Goal: Task Accomplishment & Management: Manage account settings

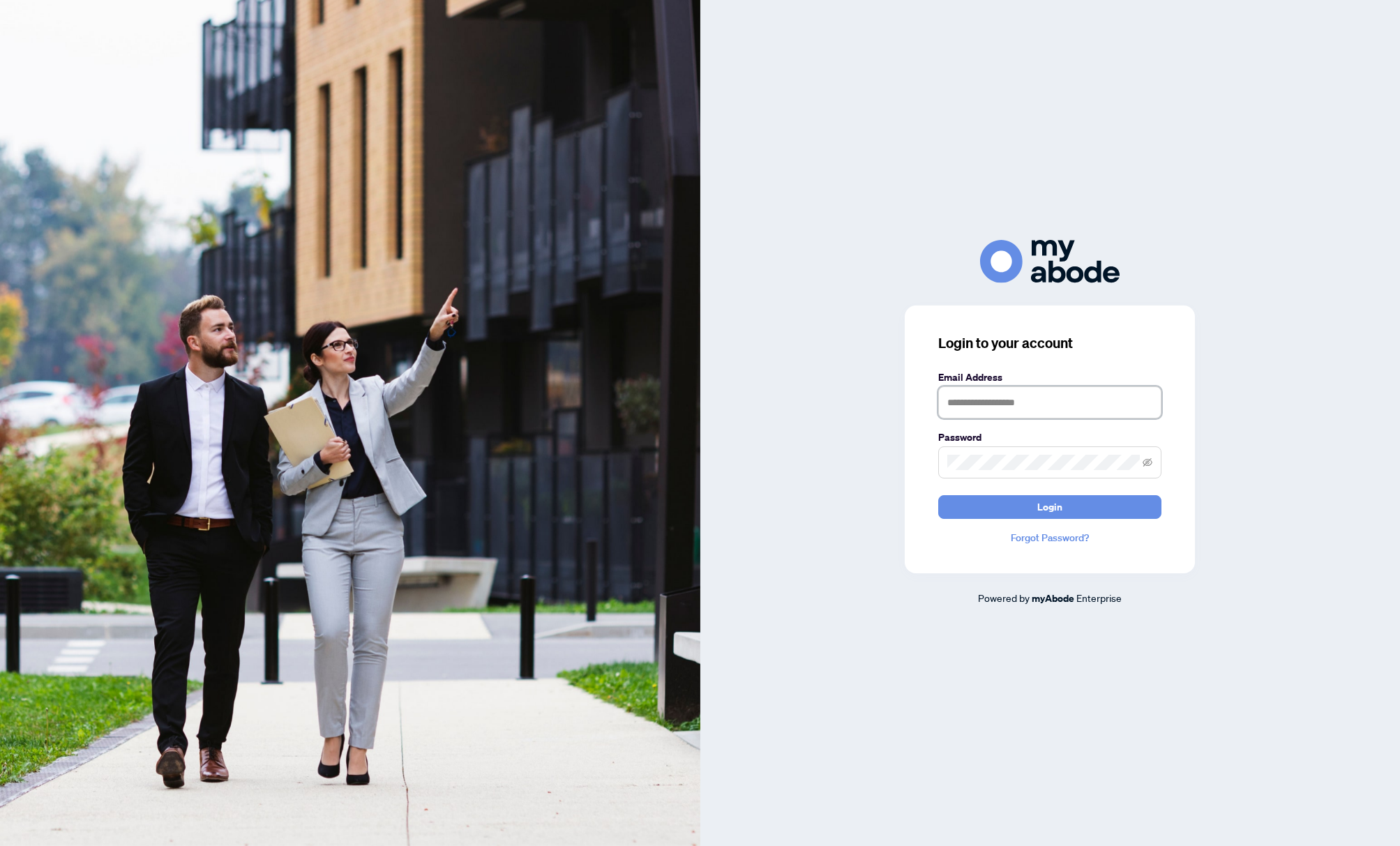
click at [996, 408] on input "text" at bounding box center [1050, 402] width 223 height 32
type input "**********"
click at [1075, 512] on button "Login" at bounding box center [1050, 507] width 223 height 24
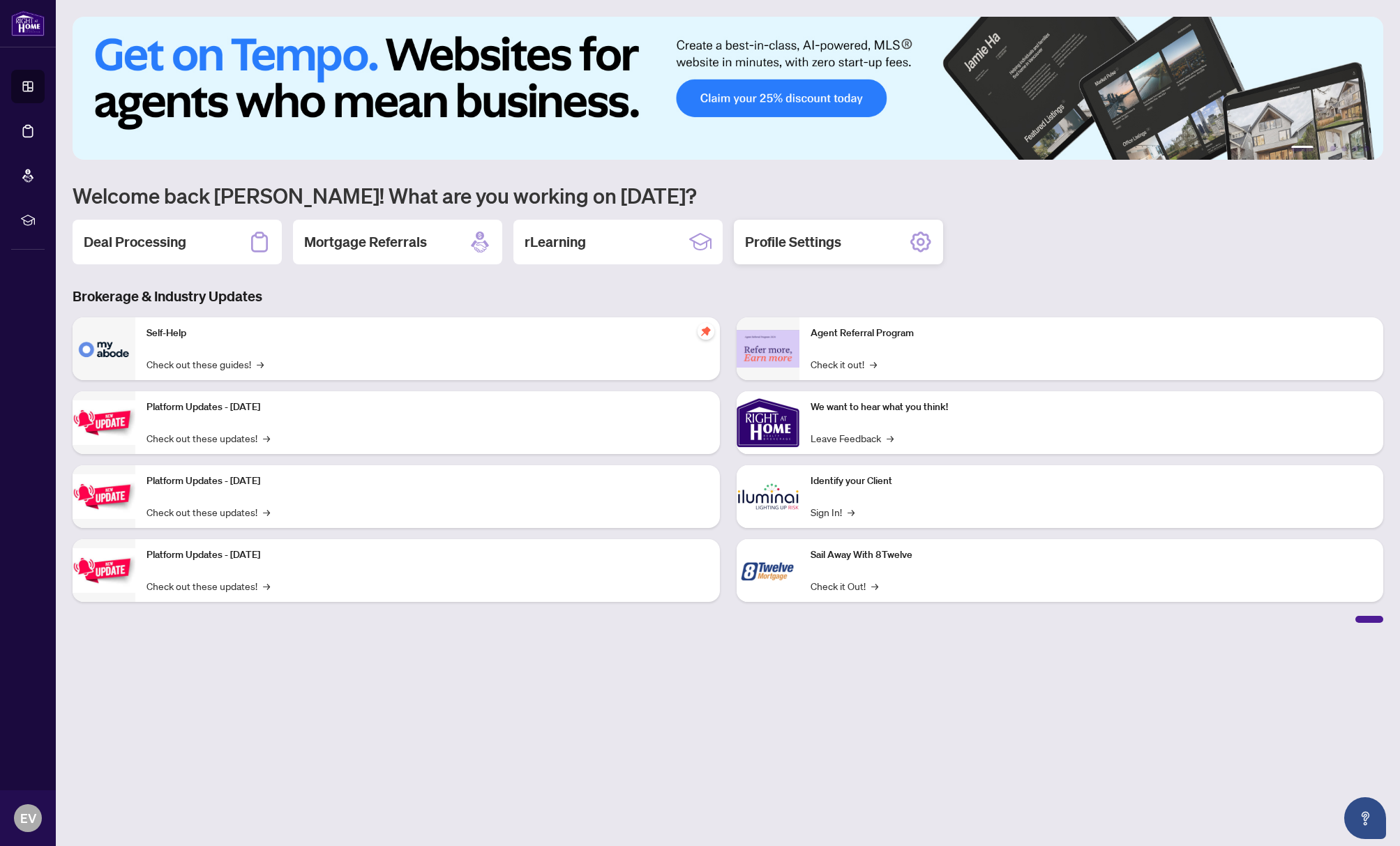
click at [824, 249] on h2 "Profile Settings" at bounding box center [793, 241] width 96 height 19
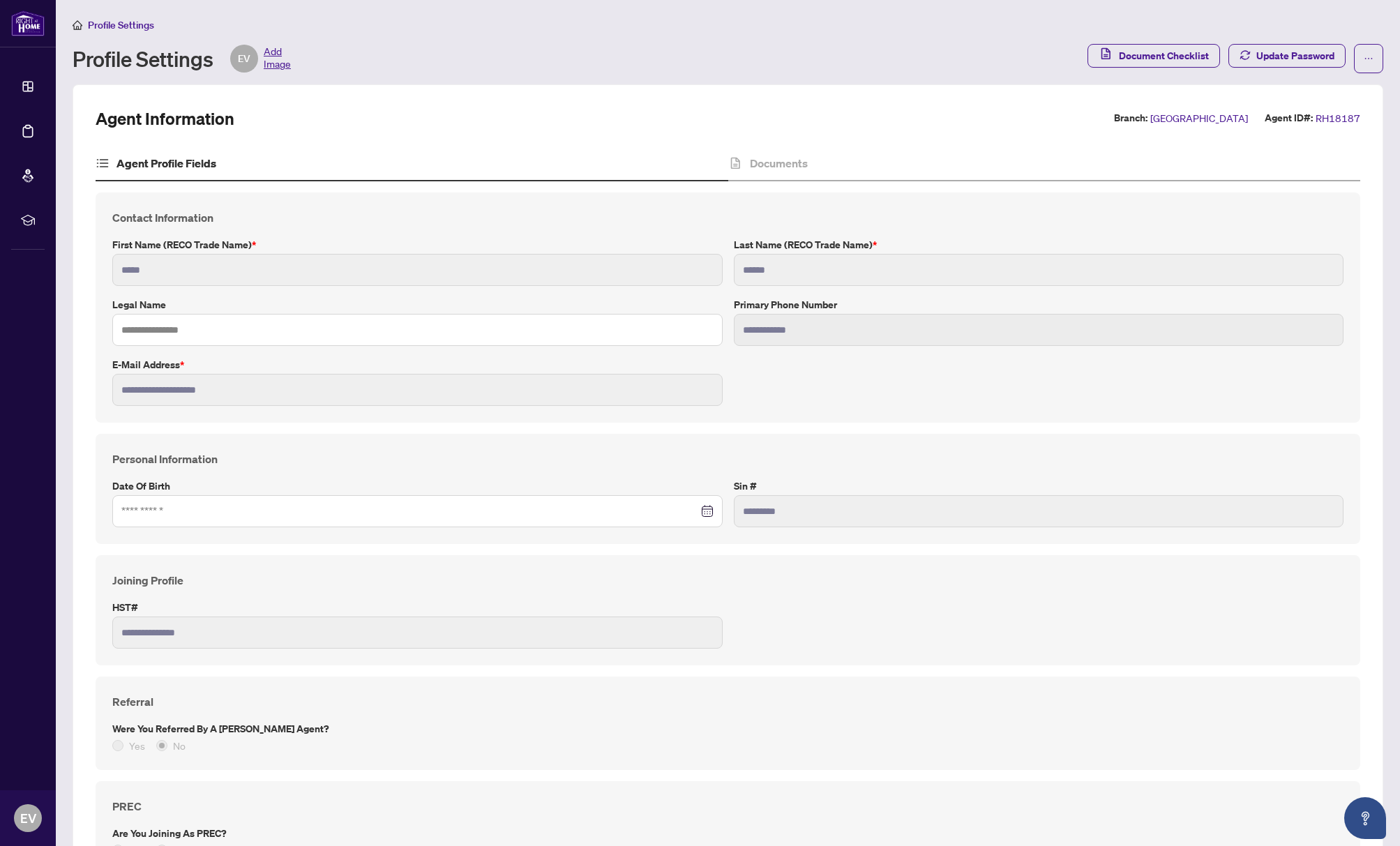
type input "****"
type input "**********"
click at [188, 509] on input at bounding box center [410, 511] width 577 height 15
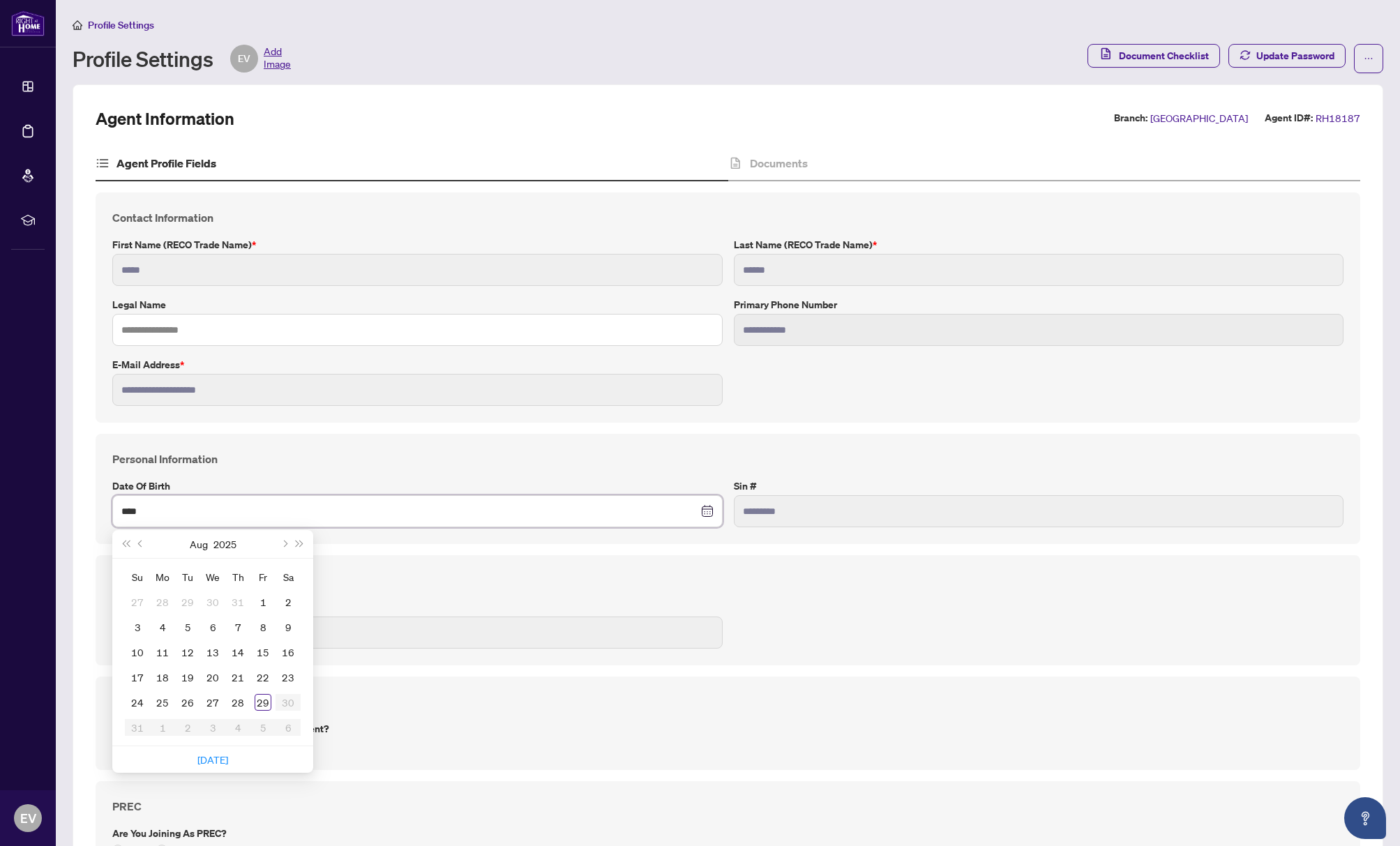
type input "****"
click at [342, 543] on div "Personal Information Date of Birth Aug 2025 Su Mo Tu We Th Fr Sa 27 28 29 30 31…" at bounding box center [727, 489] width 1265 height 110
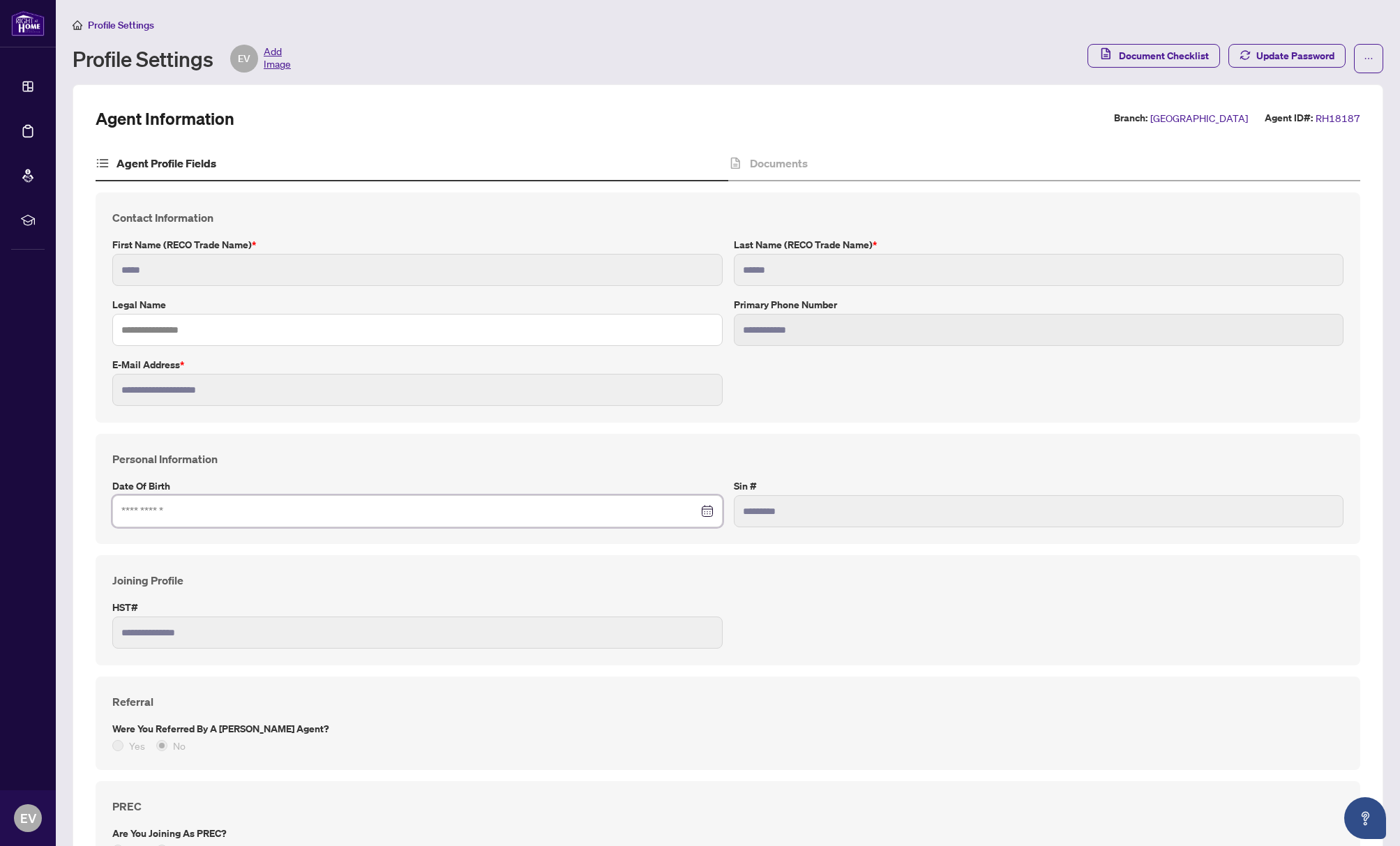
click at [126, 512] on input at bounding box center [410, 511] width 577 height 15
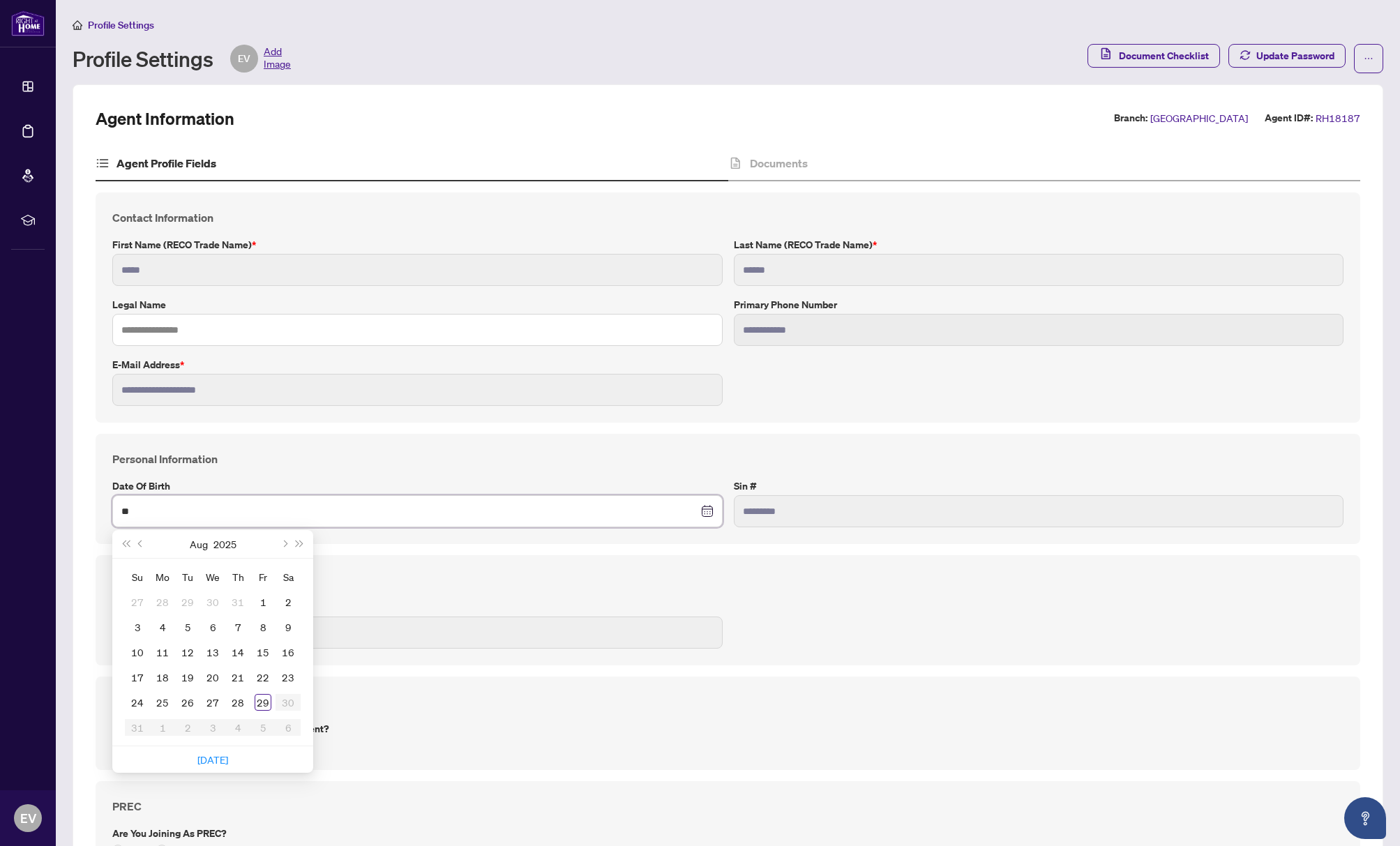
type input "*"
type input "**********"
click at [466, 445] on div "**********" at bounding box center [727, 489] width 1265 height 110
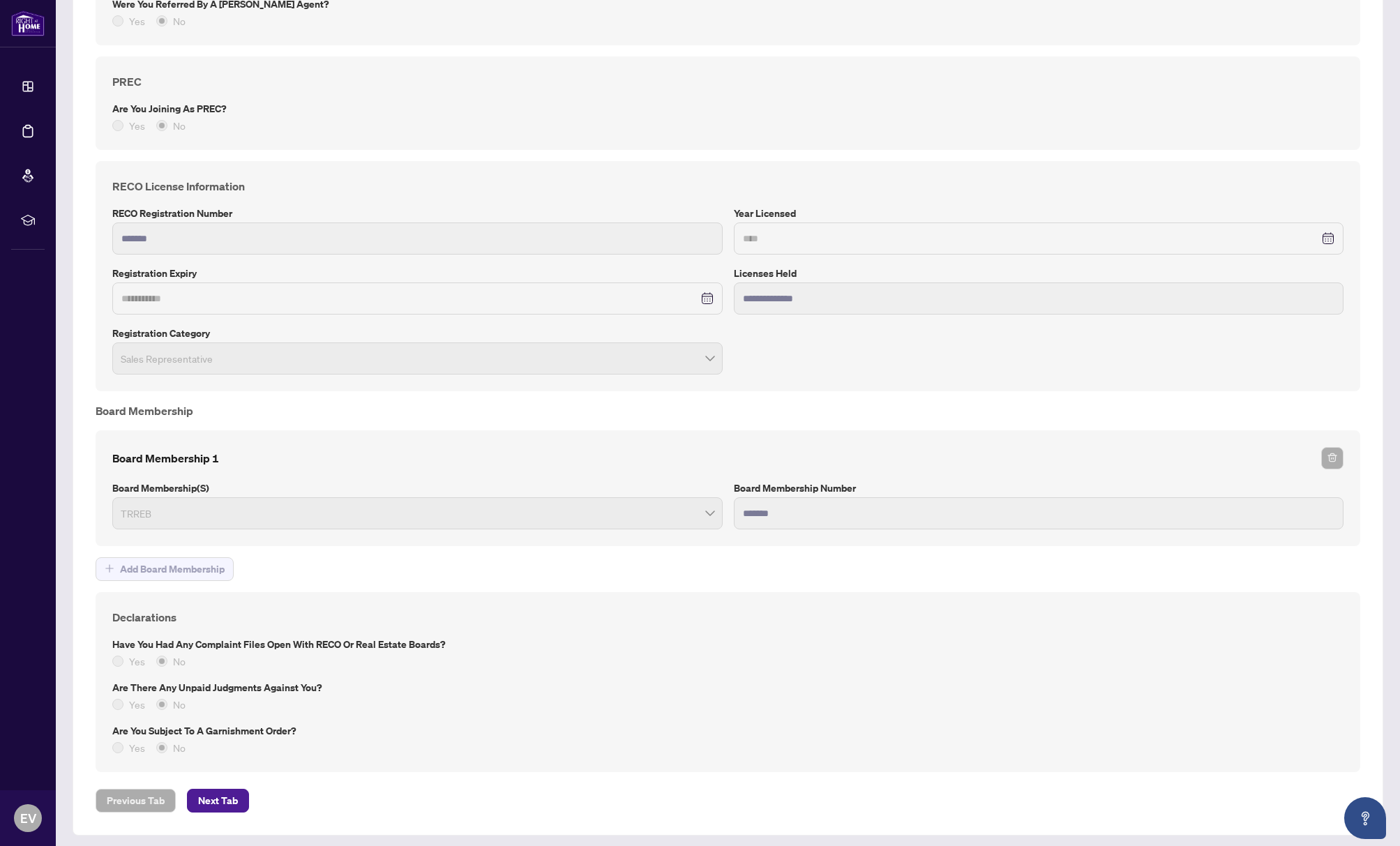
scroll to position [729, 0]
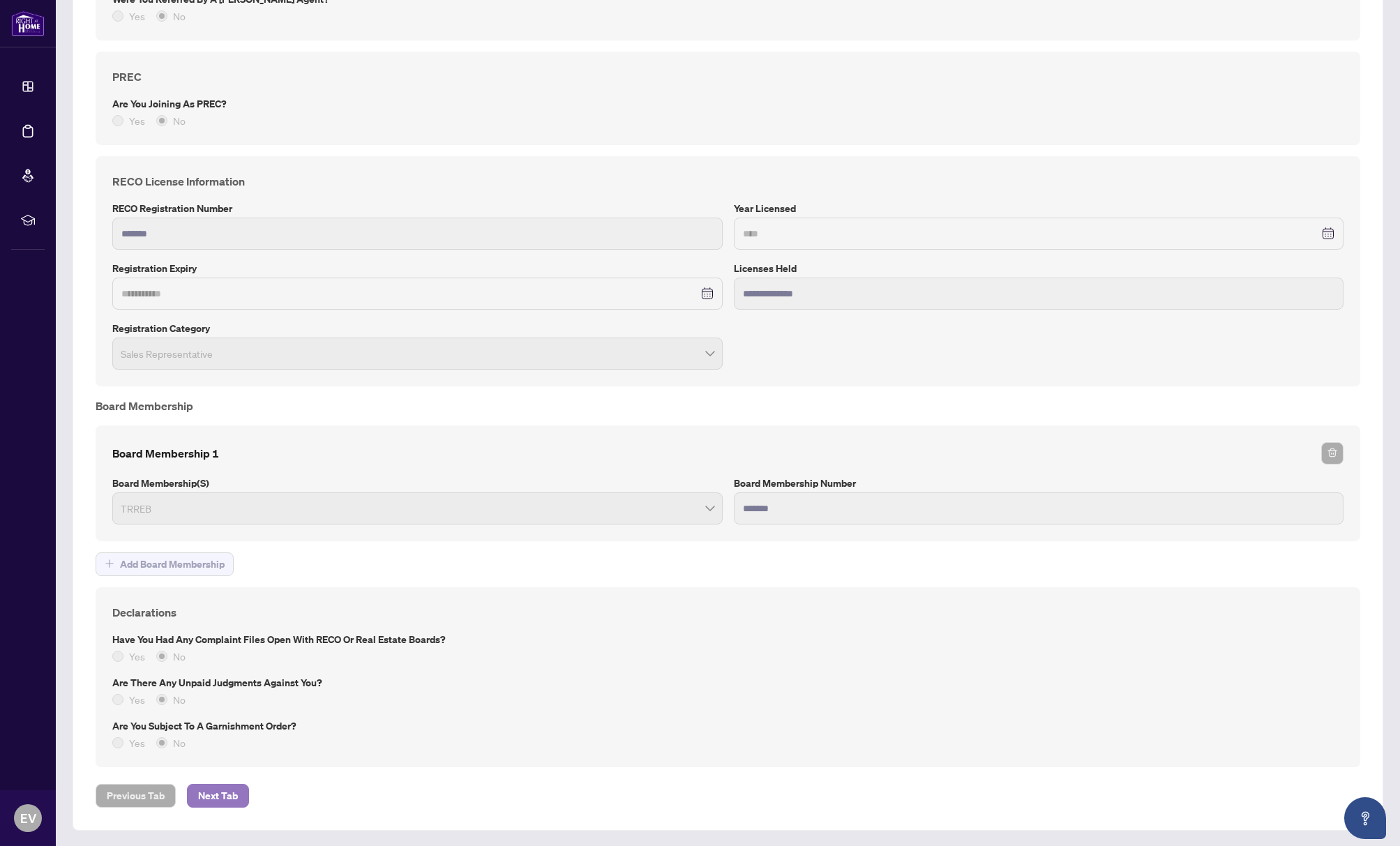
click at [216, 796] on span "Next Tab" at bounding box center [218, 796] width 40 height 22
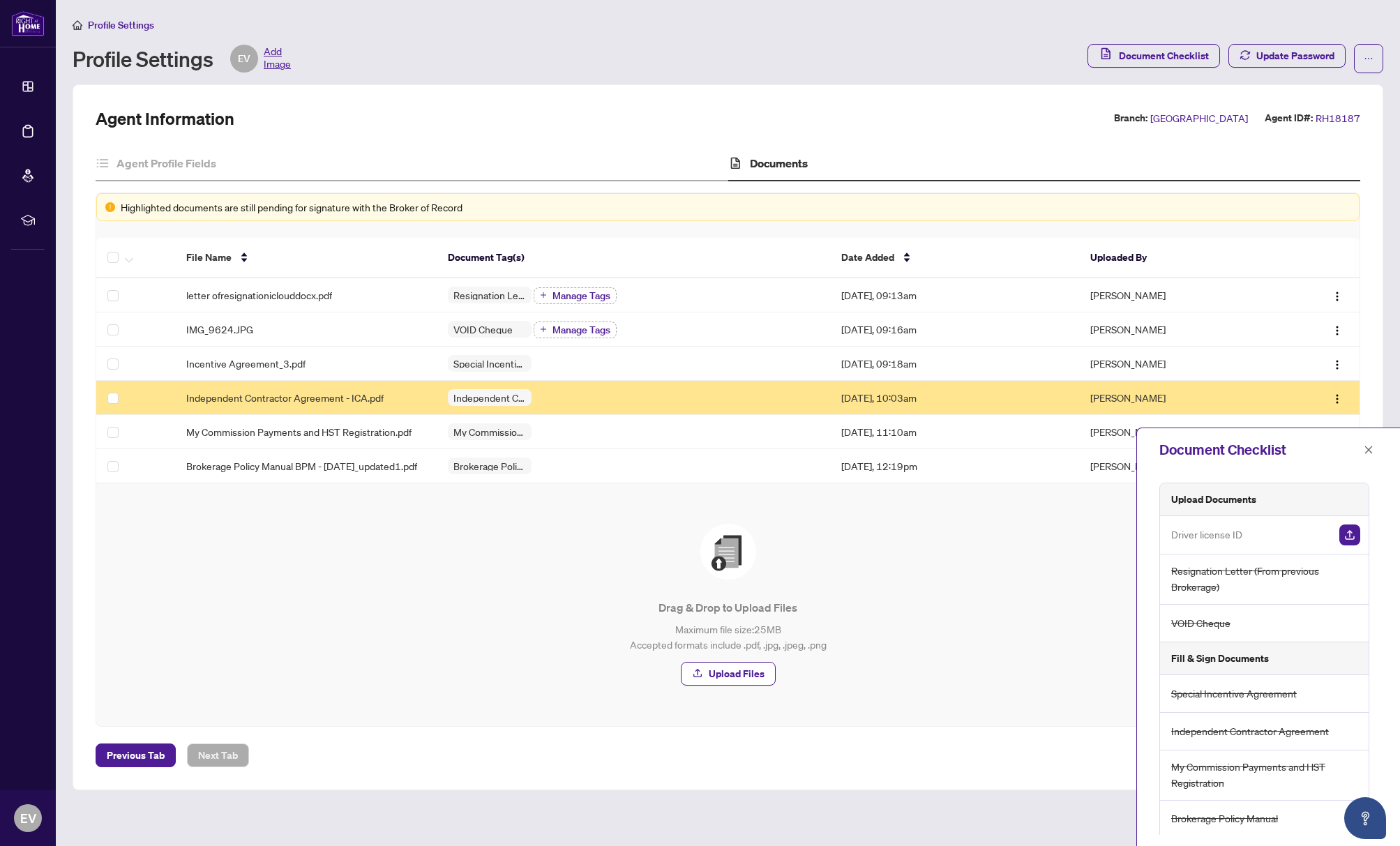
click at [566, 401] on div "Independent Contractor Agreement" at bounding box center [634, 397] width 371 height 17
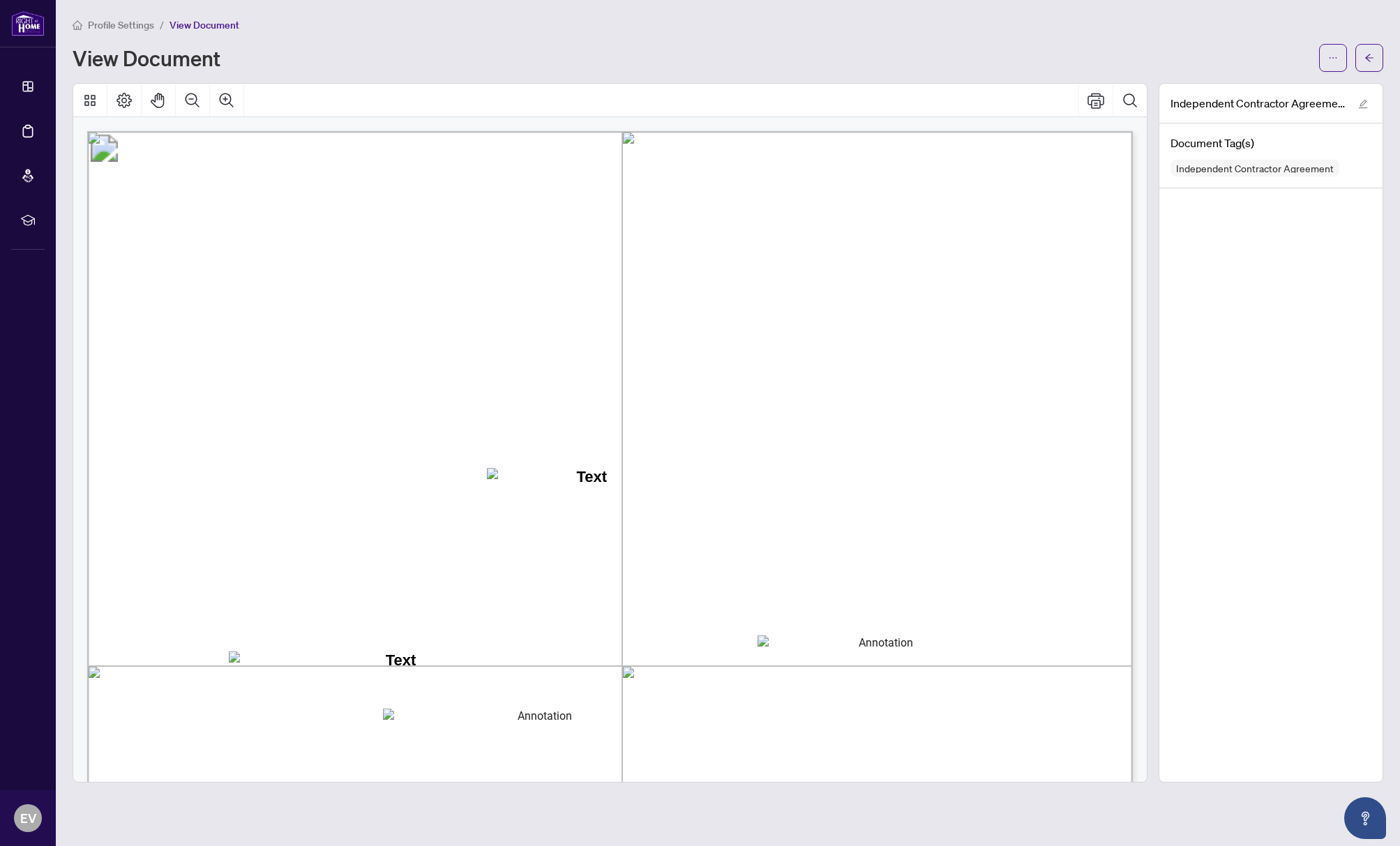
scroll to position [79, 0]
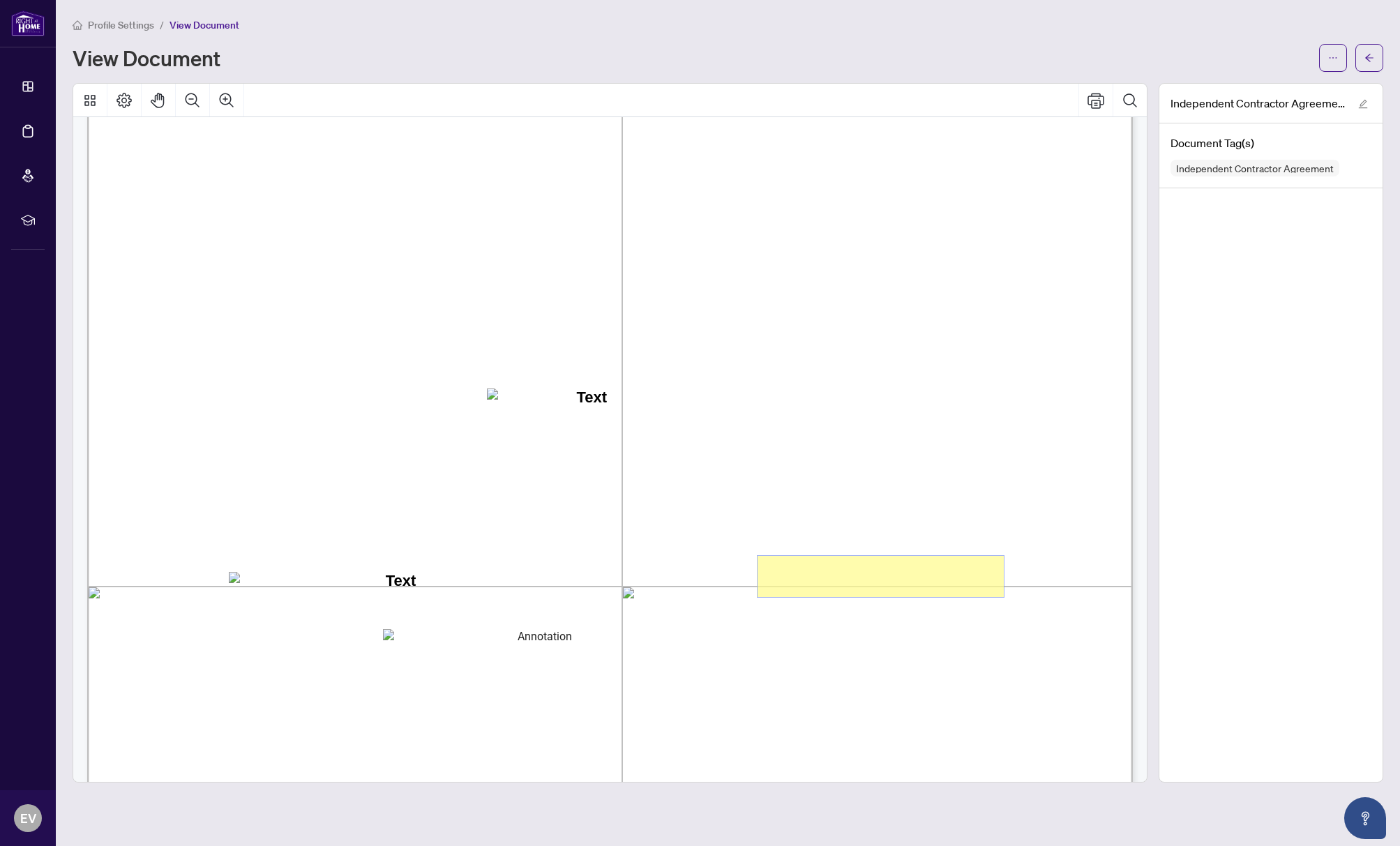
click at [818, 577] on textarea "01K2N7ZVXADQDZS13CP82GTG0Z" at bounding box center [881, 576] width 246 height 41
click at [818, 577] on textarea "01K2N7ZVXADQDZS13CP82GTG0Z" at bounding box center [881, 576] width 246 height 41
click at [805, 587] on textarea "01K2N7ZVXADQDZS13CP82GTG0Z" at bounding box center [881, 576] width 246 height 41
click at [510, 636] on textarea "01K2N800VRNZWEDT7GS4268ZBH" at bounding box center [540, 647] width 314 height 35
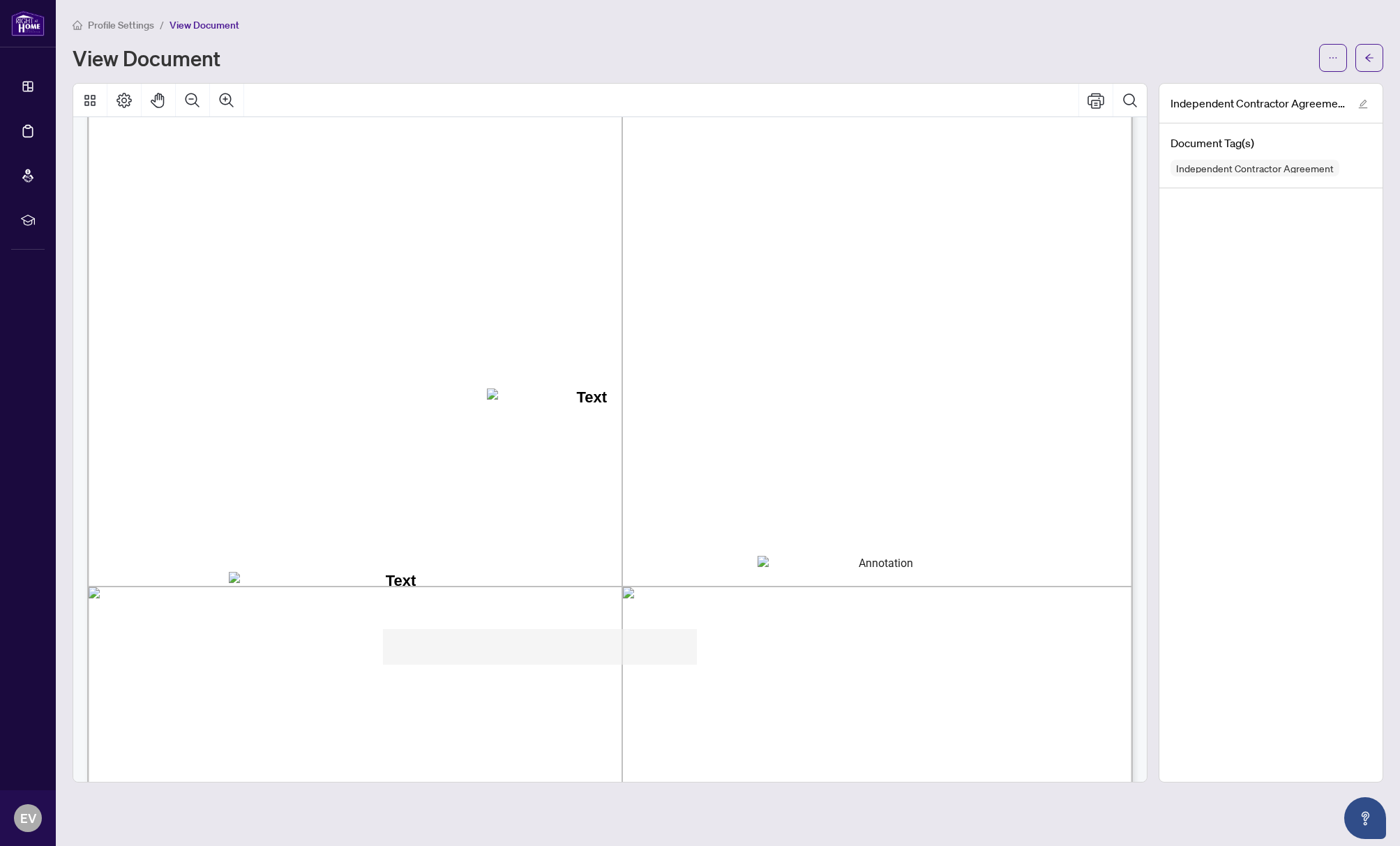
click at [794, 556] on textarea "01K2N7ZVXADQDZS13CP82GTG0Z" at bounding box center [880, 576] width 246 height 41
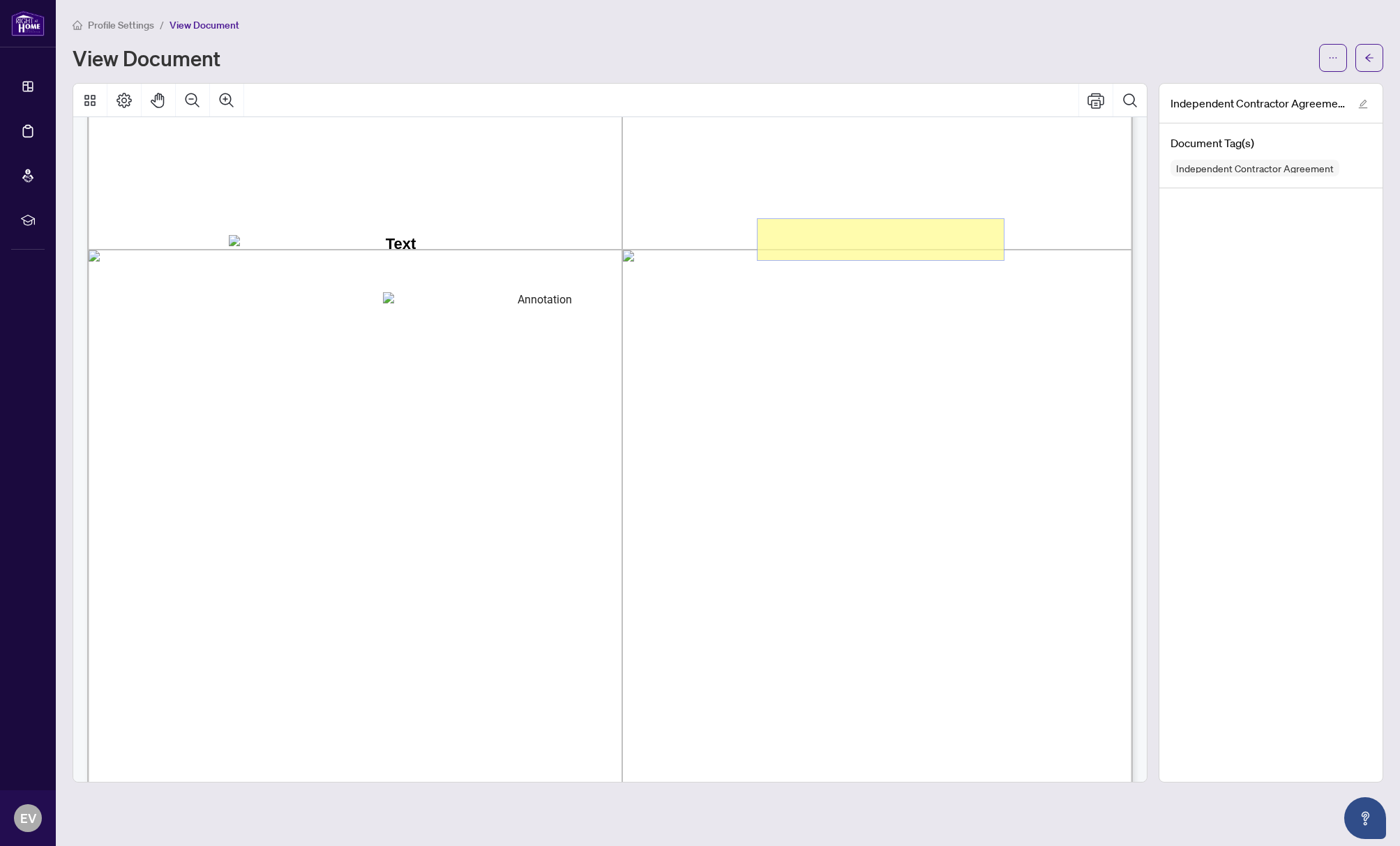
scroll to position [416, 0]
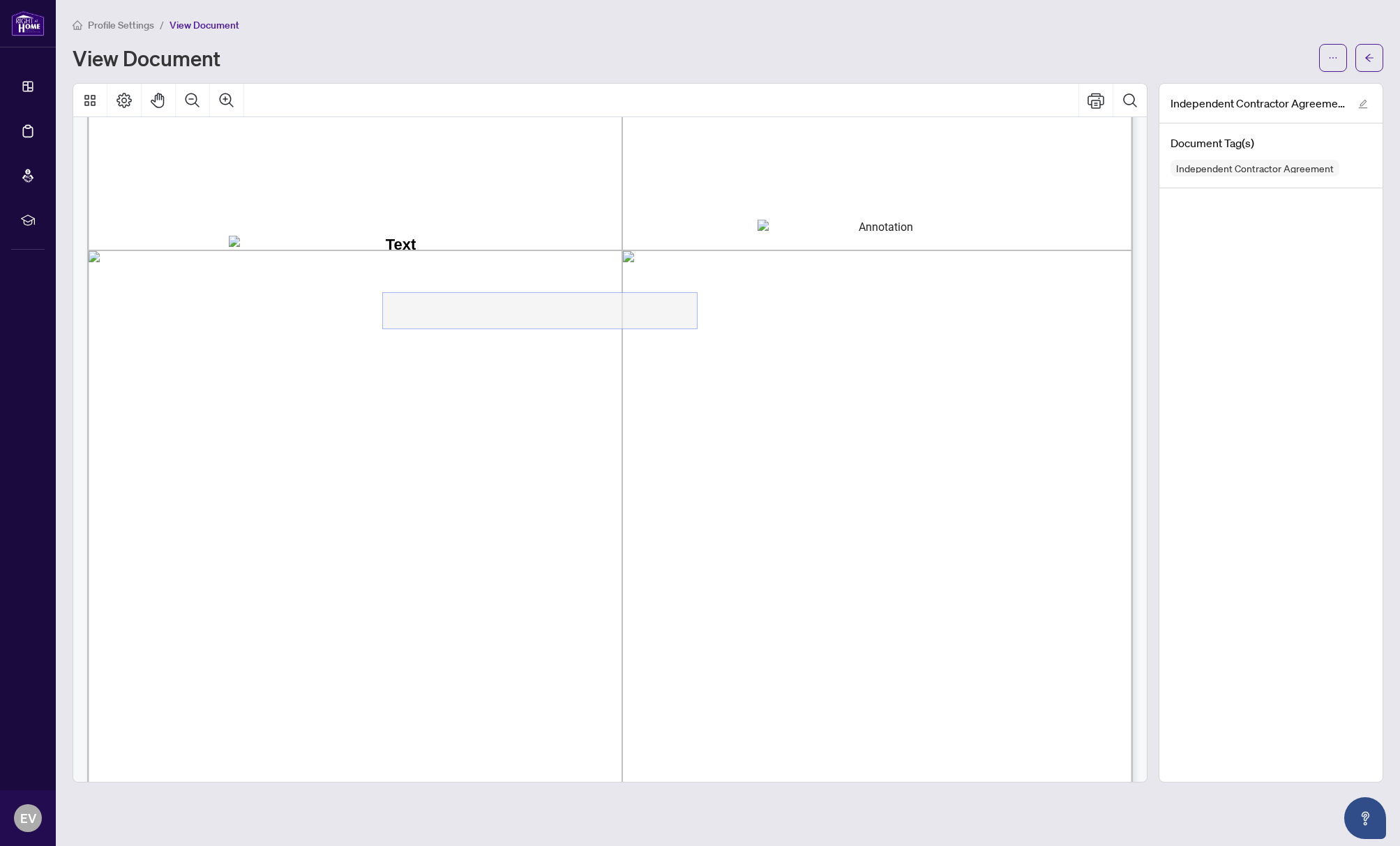
click at [444, 306] on textarea "01K2N800VRNZWEDT7GS4268ZBH" at bounding box center [540, 310] width 314 height 35
click at [444, 306] on textarea "01K2N800VRNZWEDT7GS4268ZBH" at bounding box center [540, 312] width 314 height 35
click at [442, 312] on textarea "01K2N800VRNZWEDT7GS4268ZBH" at bounding box center [540, 312] width 314 height 35
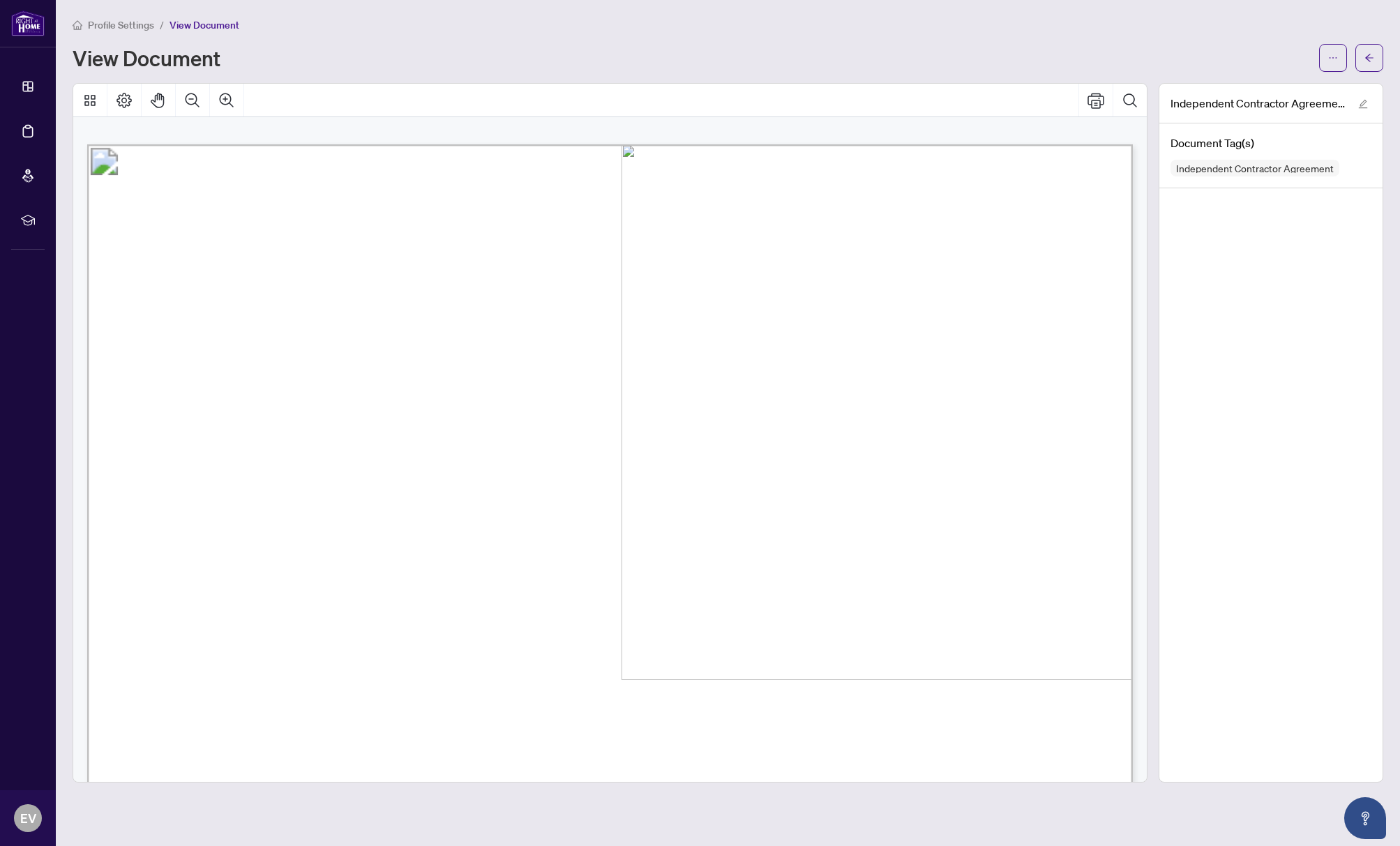
scroll to position [11127, 0]
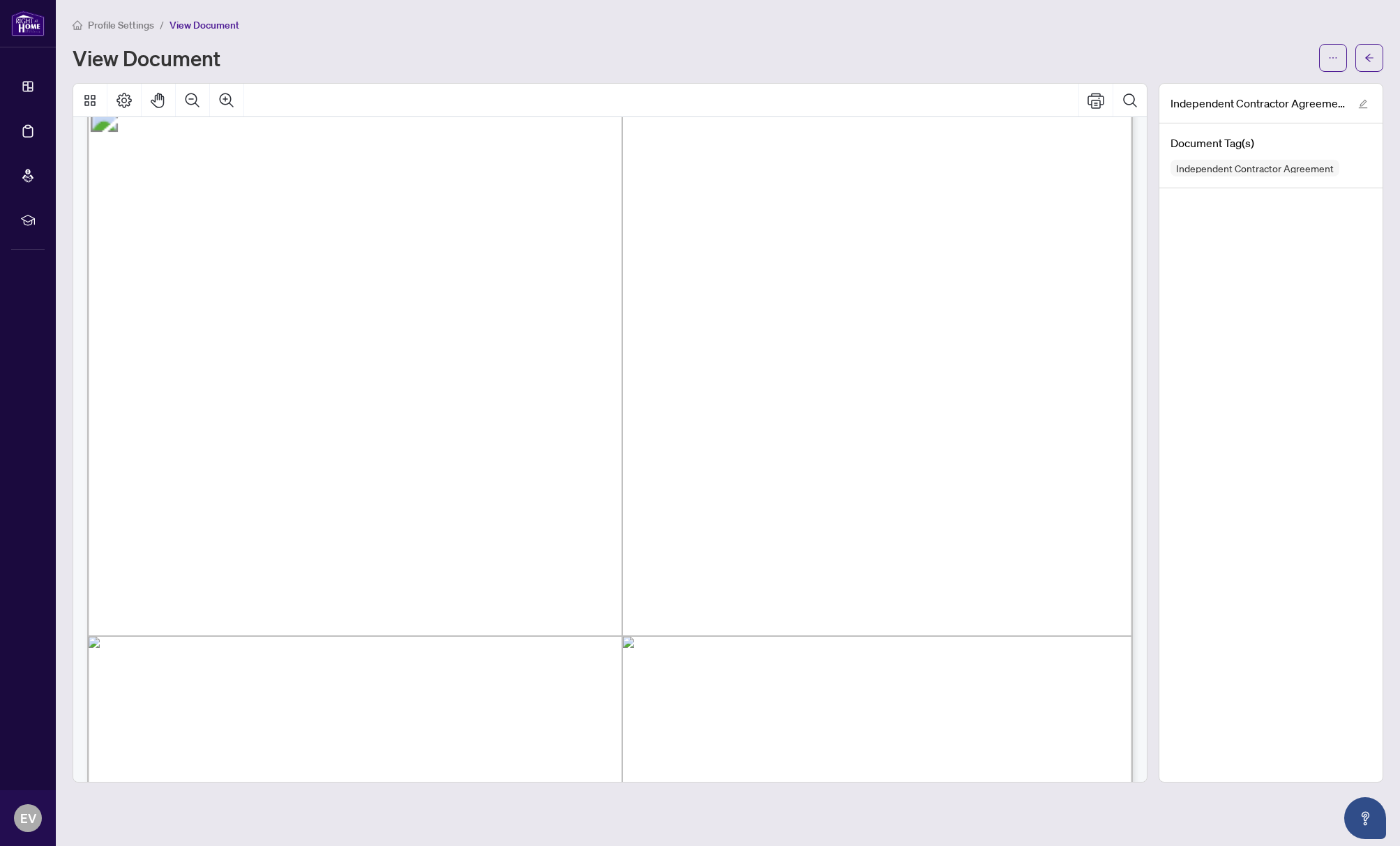
drag, startPoint x: 1139, startPoint y: 461, endPoint x: 1151, endPoint y: 721, distance: 260.3
click at [1153, 717] on div at bounding box center [610, 433] width 1086 height 700
click at [1140, 759] on div "for the conduct of its real estate business. The Contractor is responsible for …" at bounding box center [617, 90] width 1060 height 22173
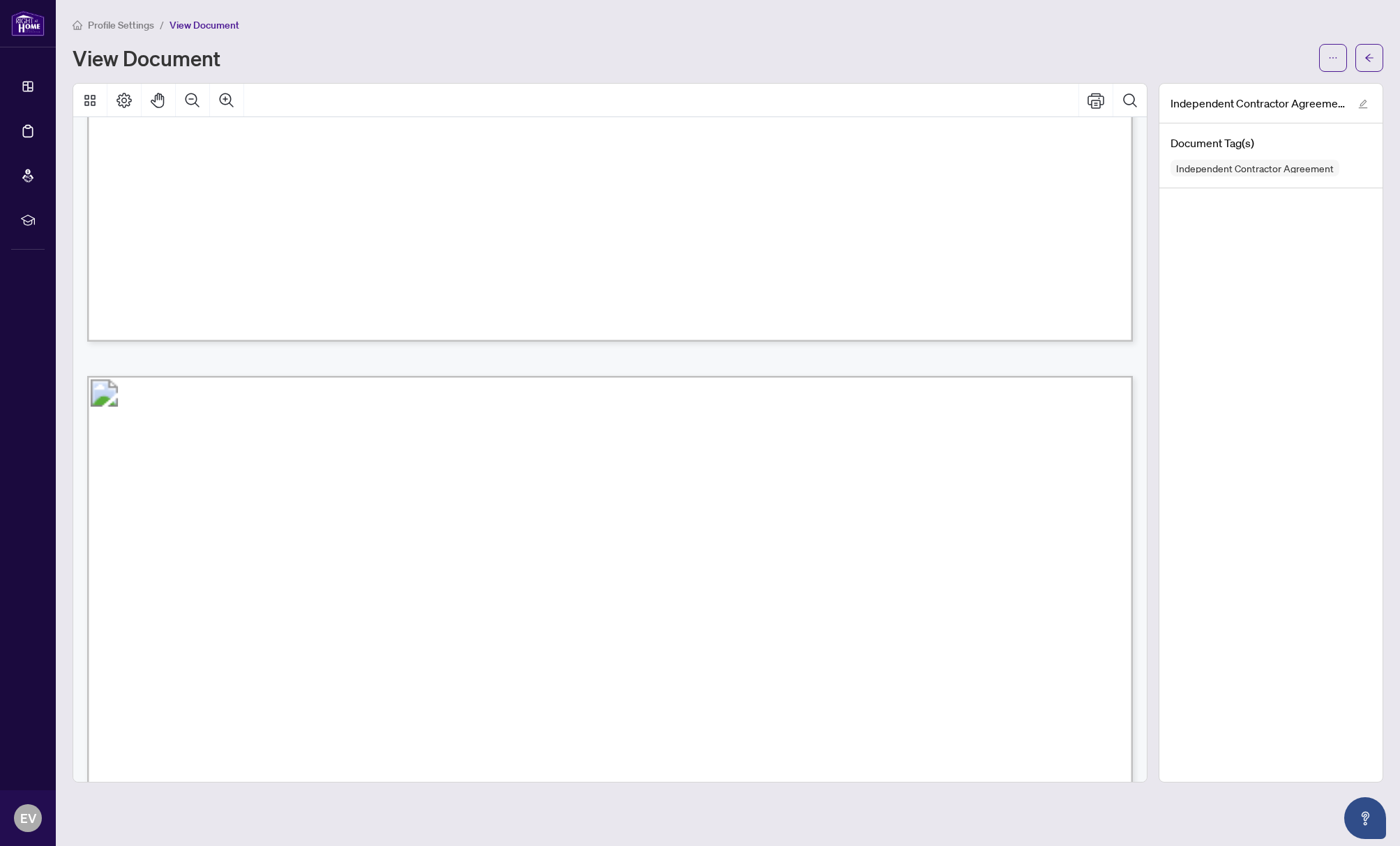
scroll to position [0, 0]
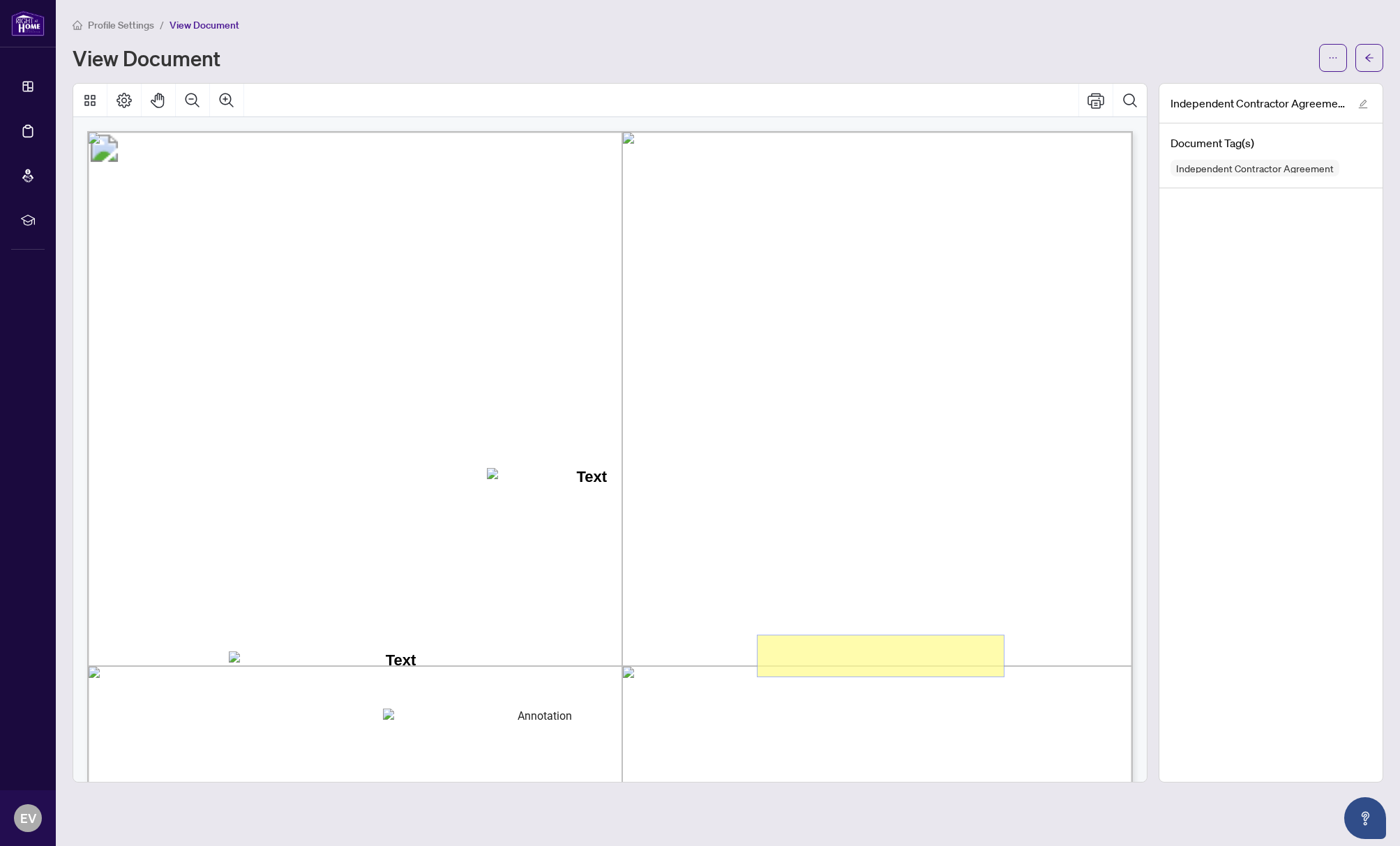
click at [833, 659] on textarea "01K2N7ZVXADQDZS13CP82GTG0Z" at bounding box center [881, 656] width 246 height 41
click at [832, 659] on textarea "01K2N7ZVXADQDZS13CP82GTG0Z" at bounding box center [881, 656] width 246 height 41
click at [816, 657] on textarea "01K2N7ZVXADQDZS13CP82GTG0Z" at bounding box center [881, 656] width 246 height 41
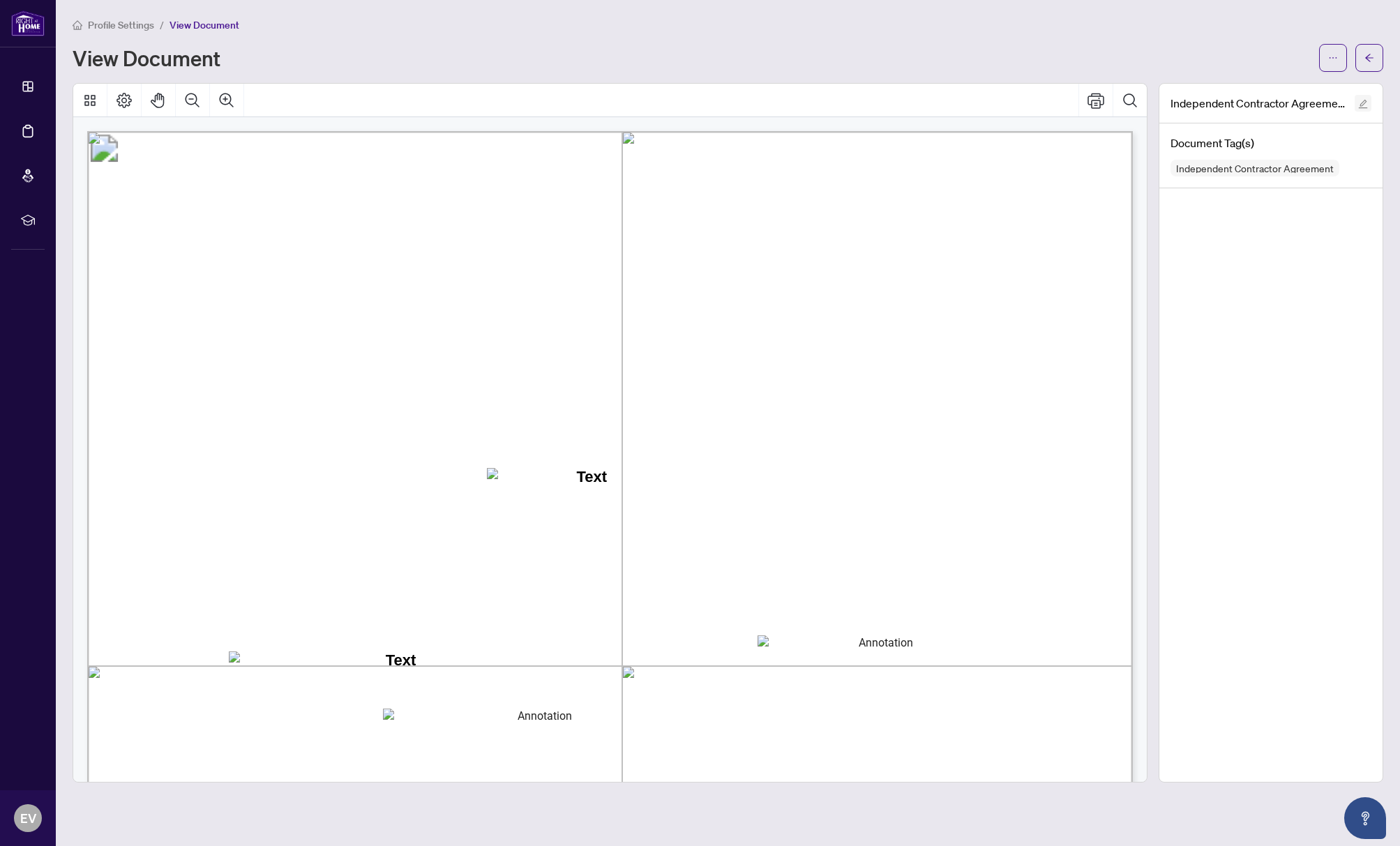
click at [1365, 103] on icon "edit" at bounding box center [1363, 104] width 10 height 10
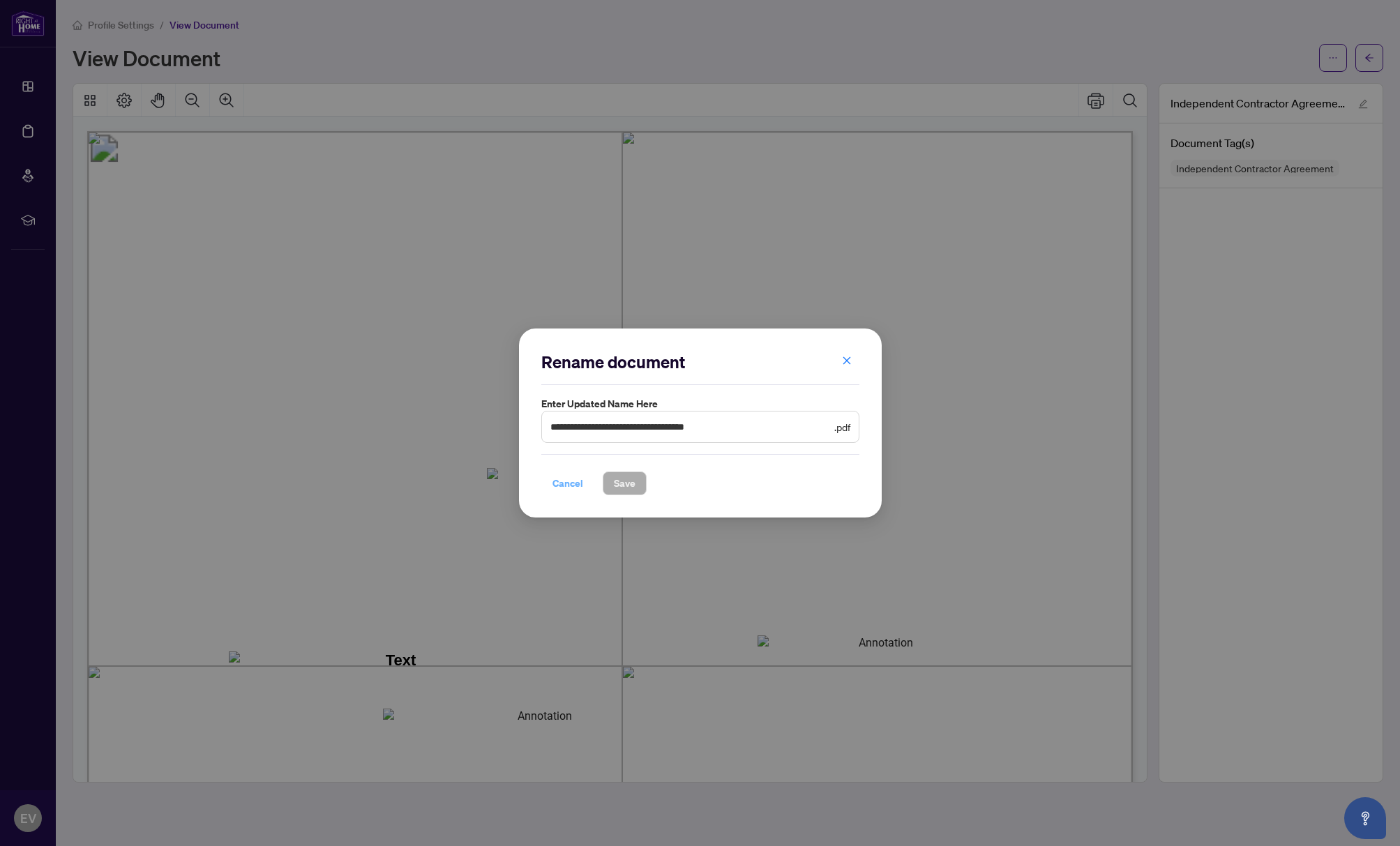
click at [568, 485] on span "Cancel" at bounding box center [568, 483] width 30 height 22
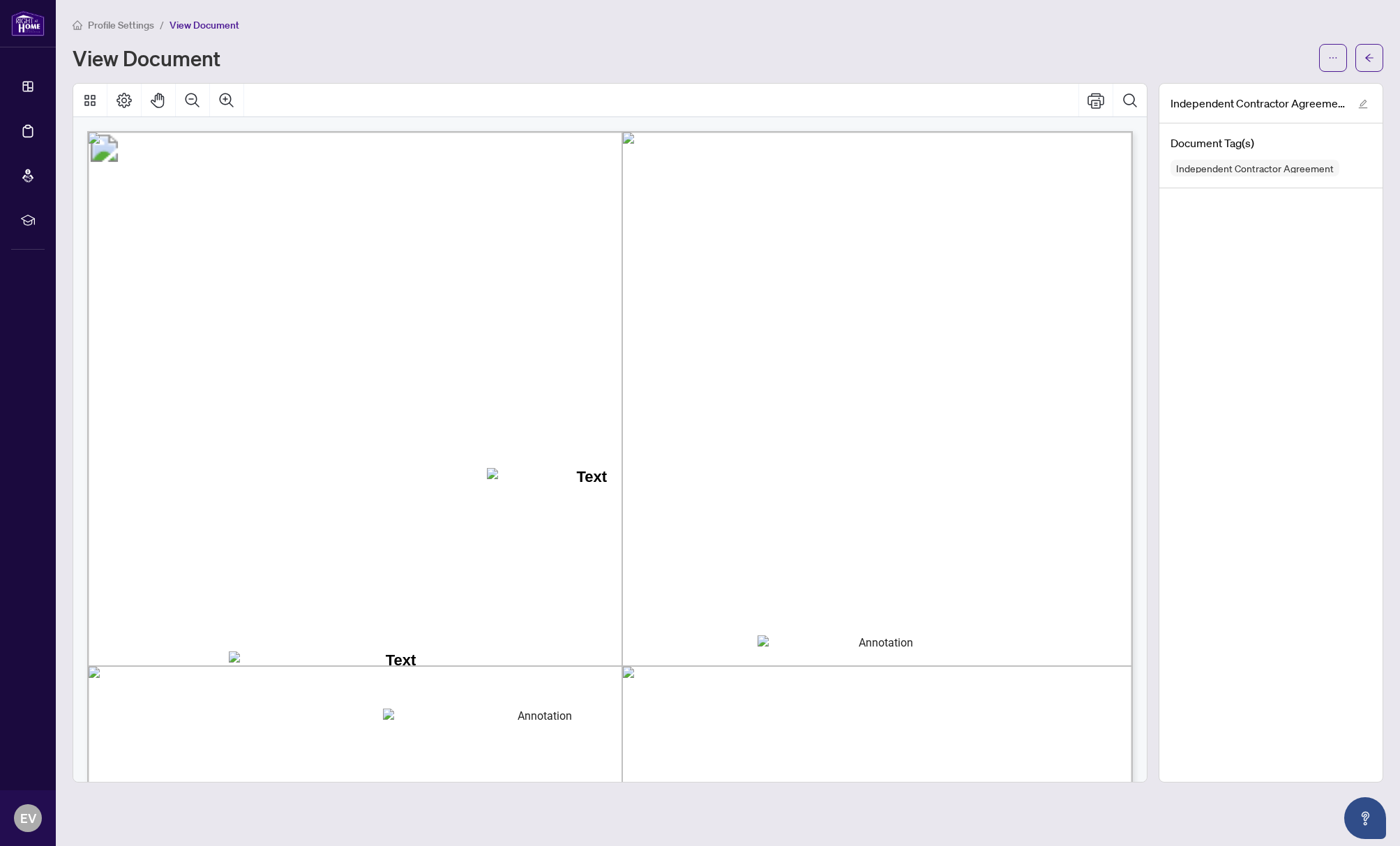
click at [460, 661] on div "Annotation: Text" at bounding box center [395, 660] width 333 height 18
click at [808, 656] on textarea "01K2N7ZVXADQDZS13CP82GTG0Z" at bounding box center [881, 656] width 246 height 41
click at [1373, 59] on icon "arrow-left" at bounding box center [1370, 58] width 10 height 10
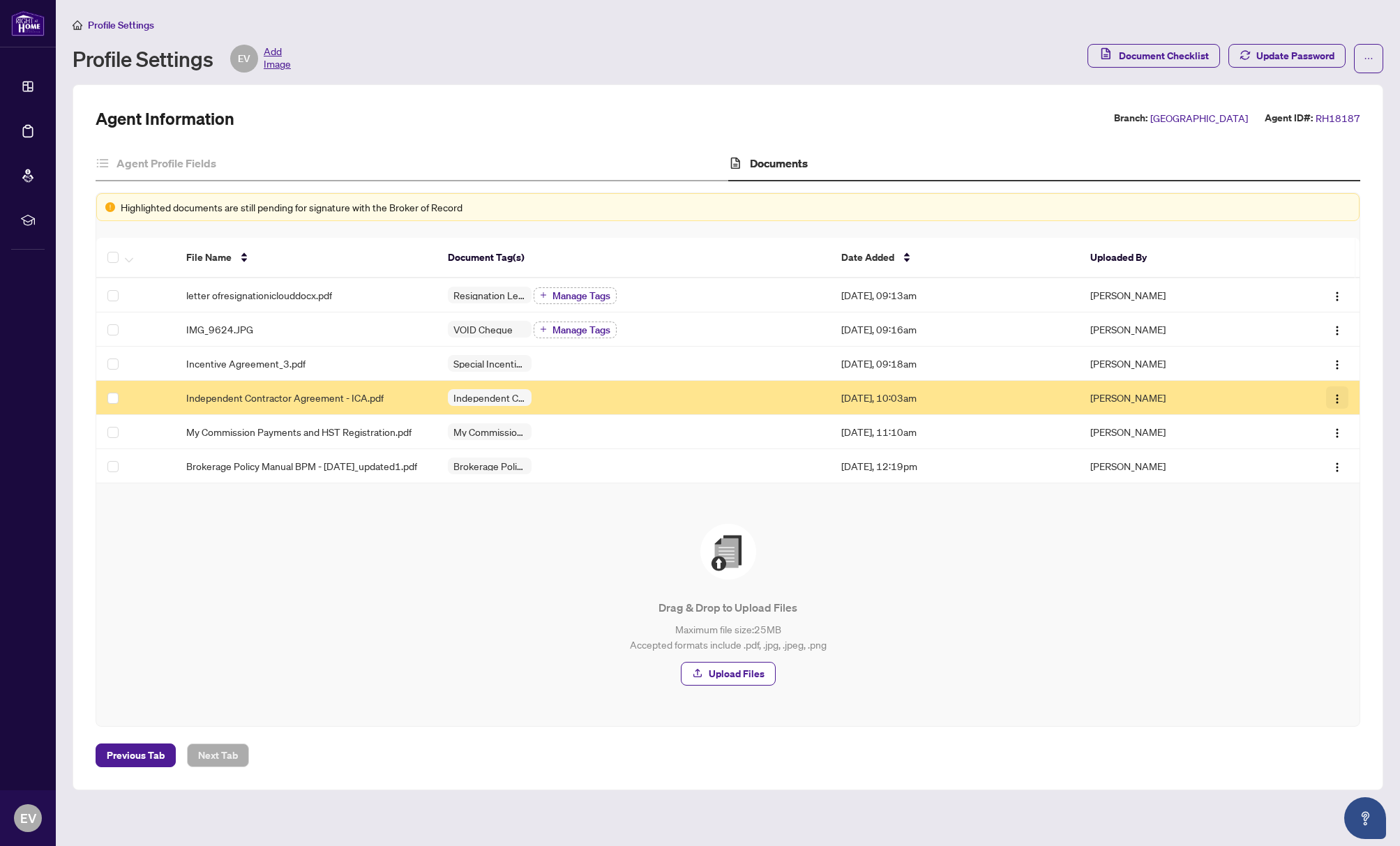
click at [1339, 396] on img "button" at bounding box center [1338, 399] width 11 height 11
click at [1304, 447] on span "Open in New Tab" at bounding box center [1270, 446] width 134 height 15
click at [279, 59] on span "Add Image" at bounding box center [278, 58] width 27 height 28
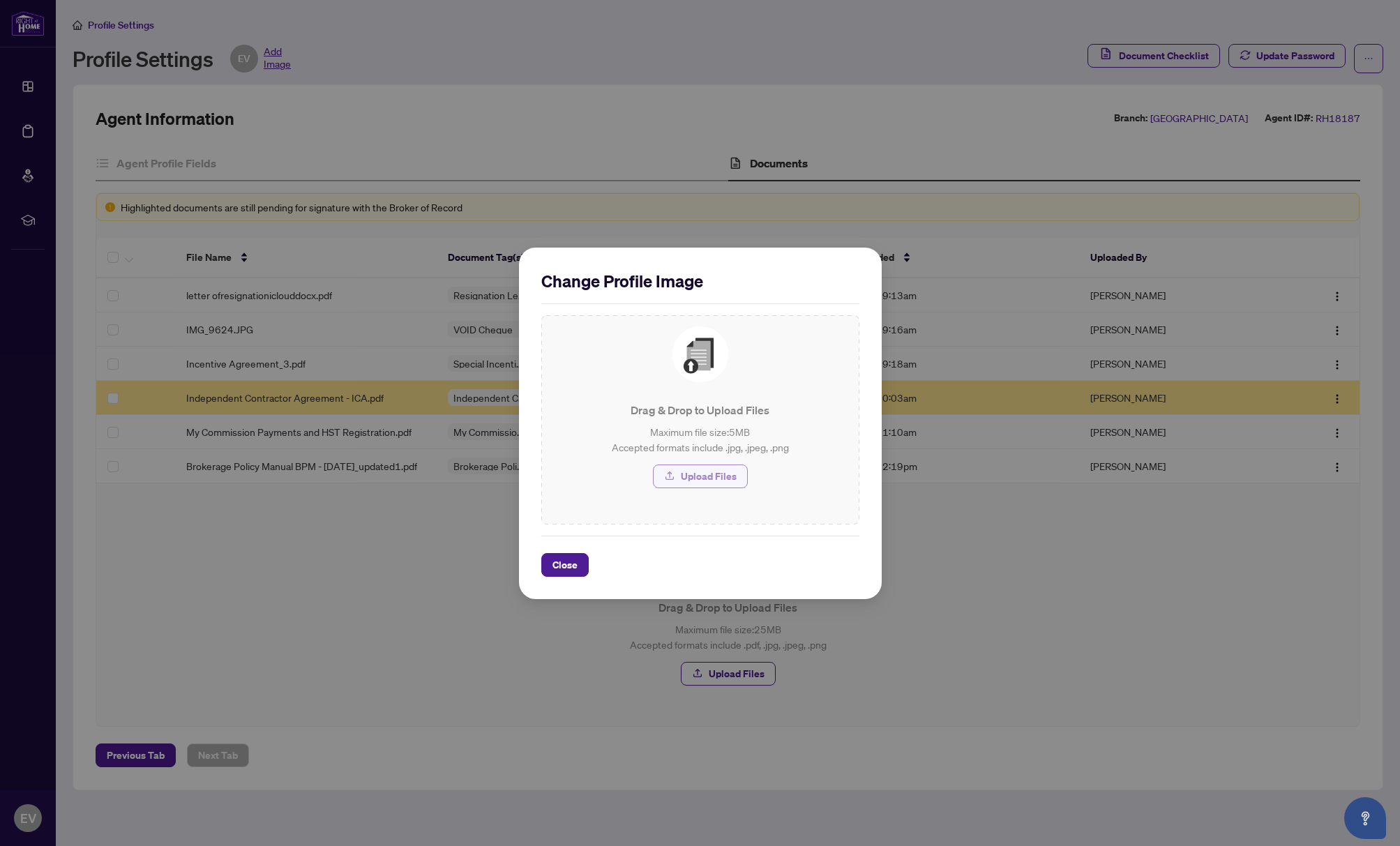
click at [709, 466] on span "Upload Files" at bounding box center [709, 477] width 56 height 22
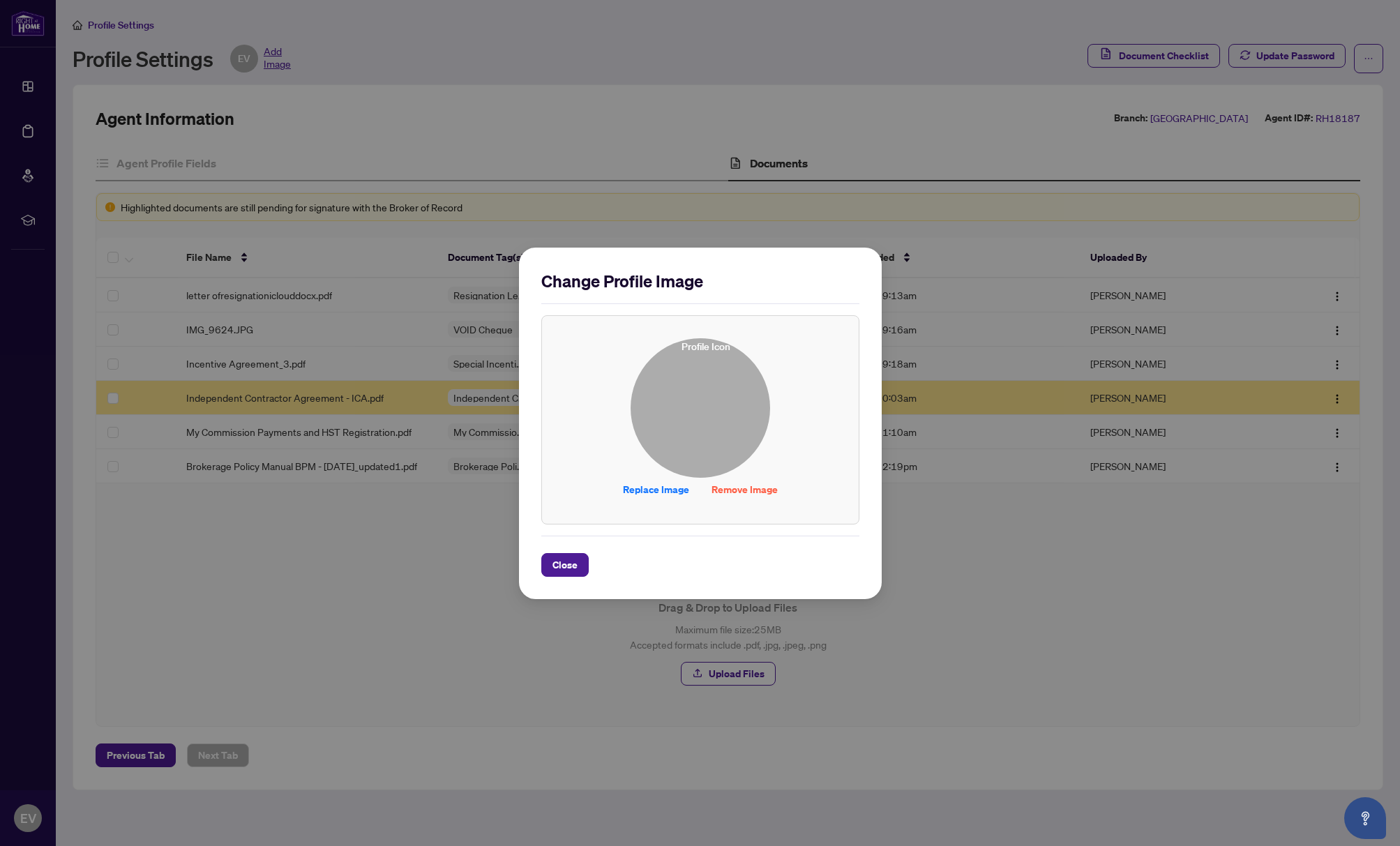
click at [709, 434] on img at bounding box center [700, 408] width 138 height 138
click at [658, 493] on span "Replace Image" at bounding box center [656, 489] width 66 height 22
click at [769, 492] on span "Remove Image" at bounding box center [745, 489] width 66 height 22
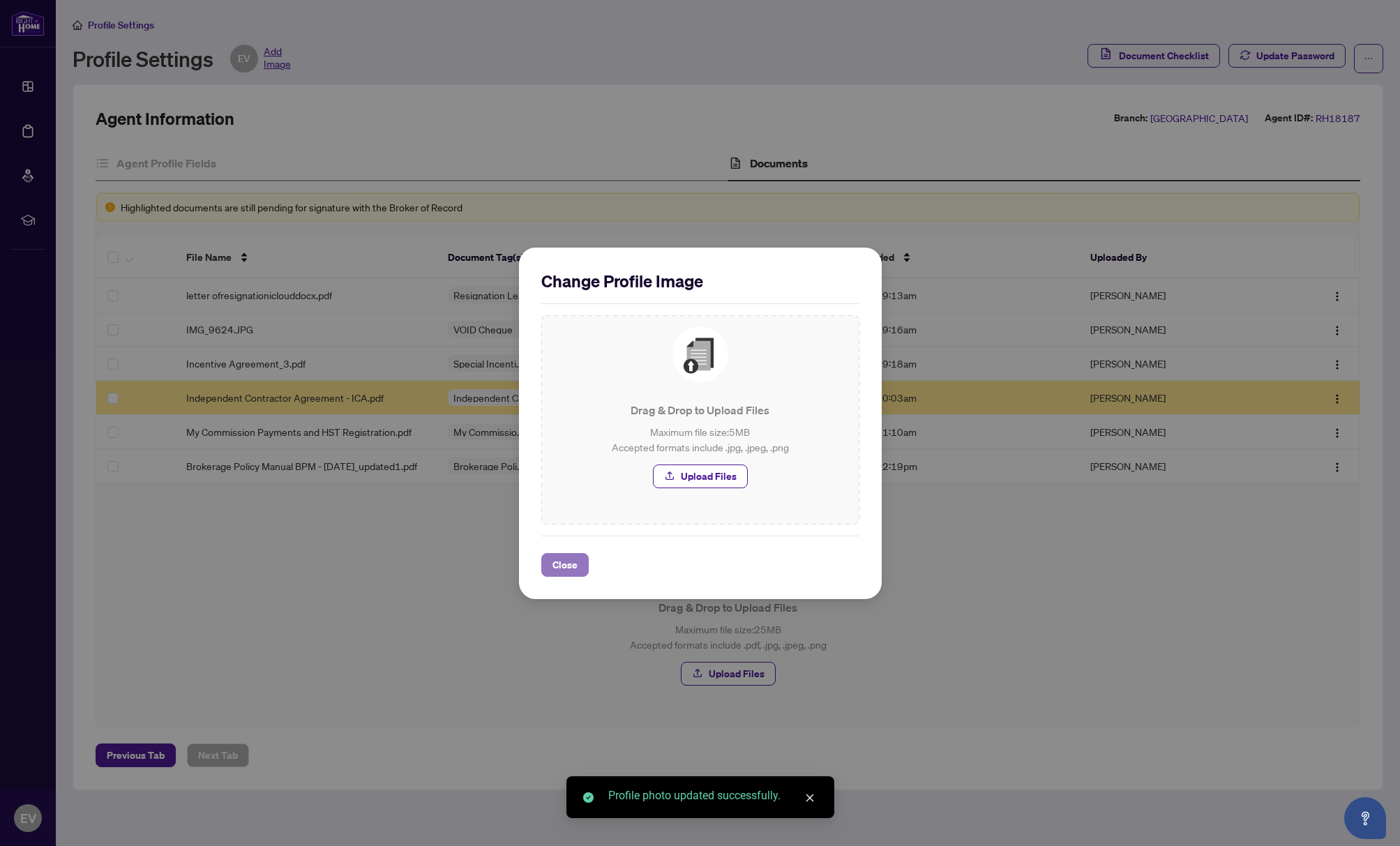
drag, startPoint x: 570, startPoint y: 565, endPoint x: 738, endPoint y: 513, distance: 175.9
click at [570, 564] on span "Close" at bounding box center [565, 565] width 25 height 22
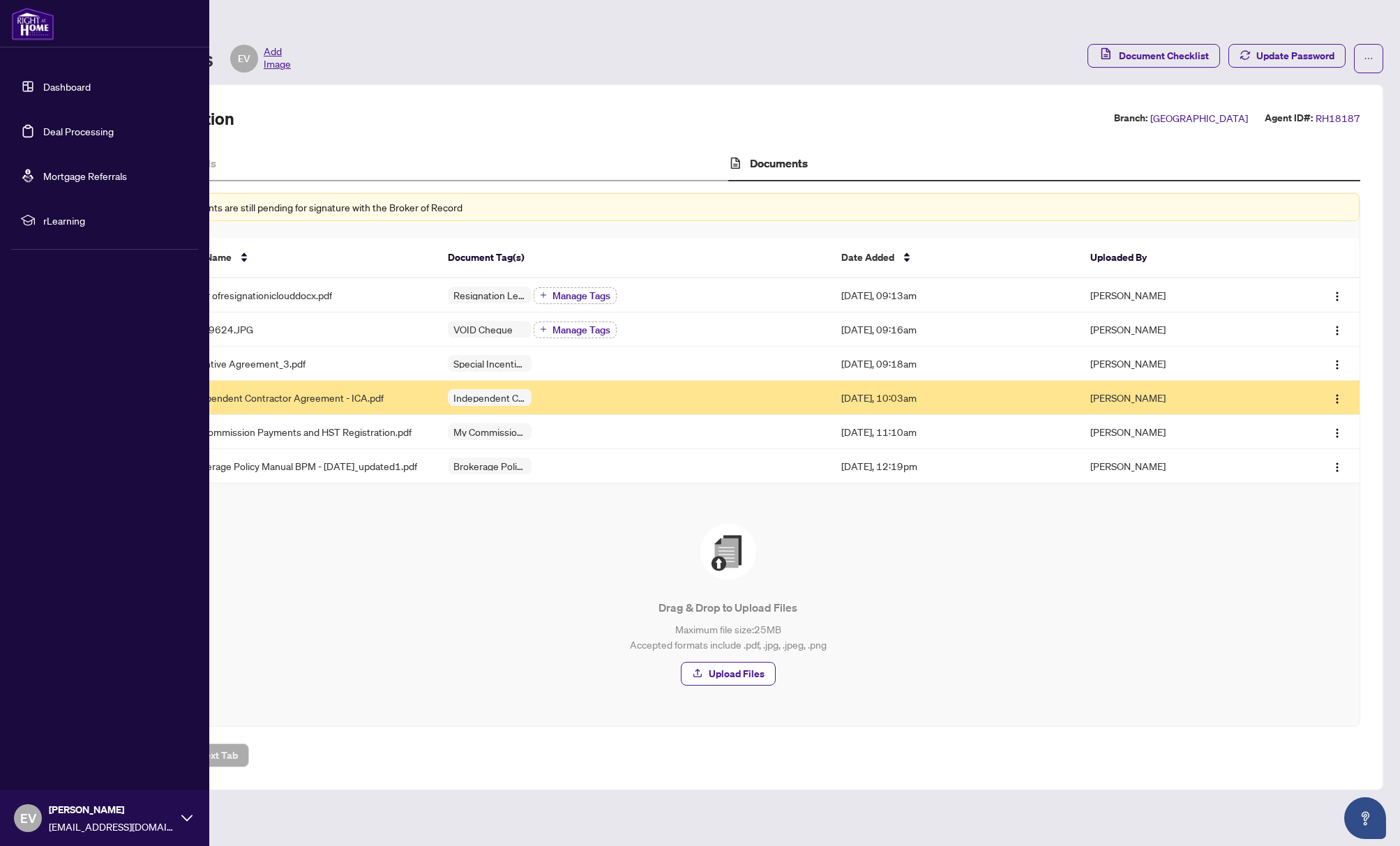
click at [65, 221] on span "rLearning" at bounding box center [115, 220] width 145 height 15
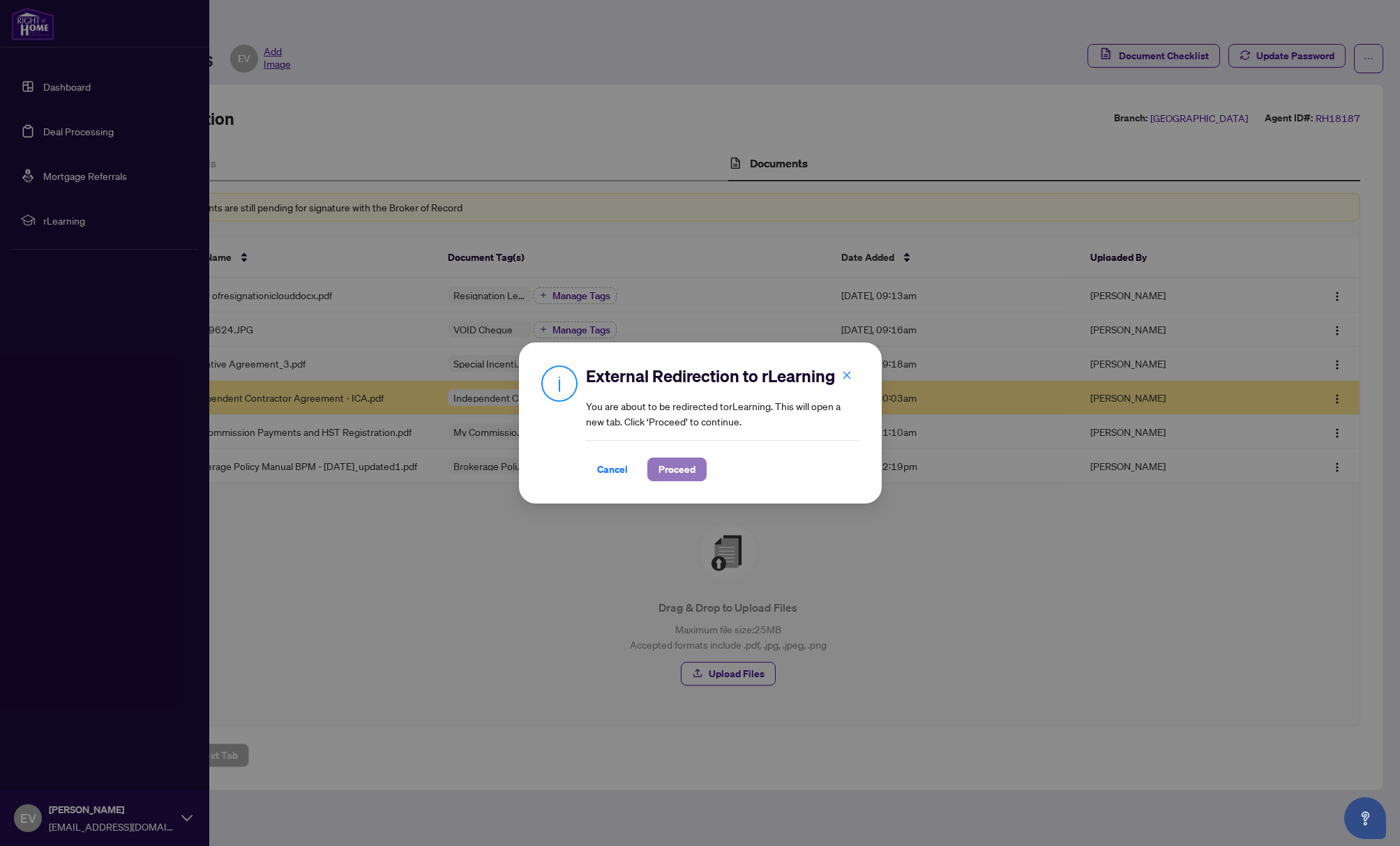
click at [696, 466] on button "Proceed" at bounding box center [677, 469] width 59 height 24
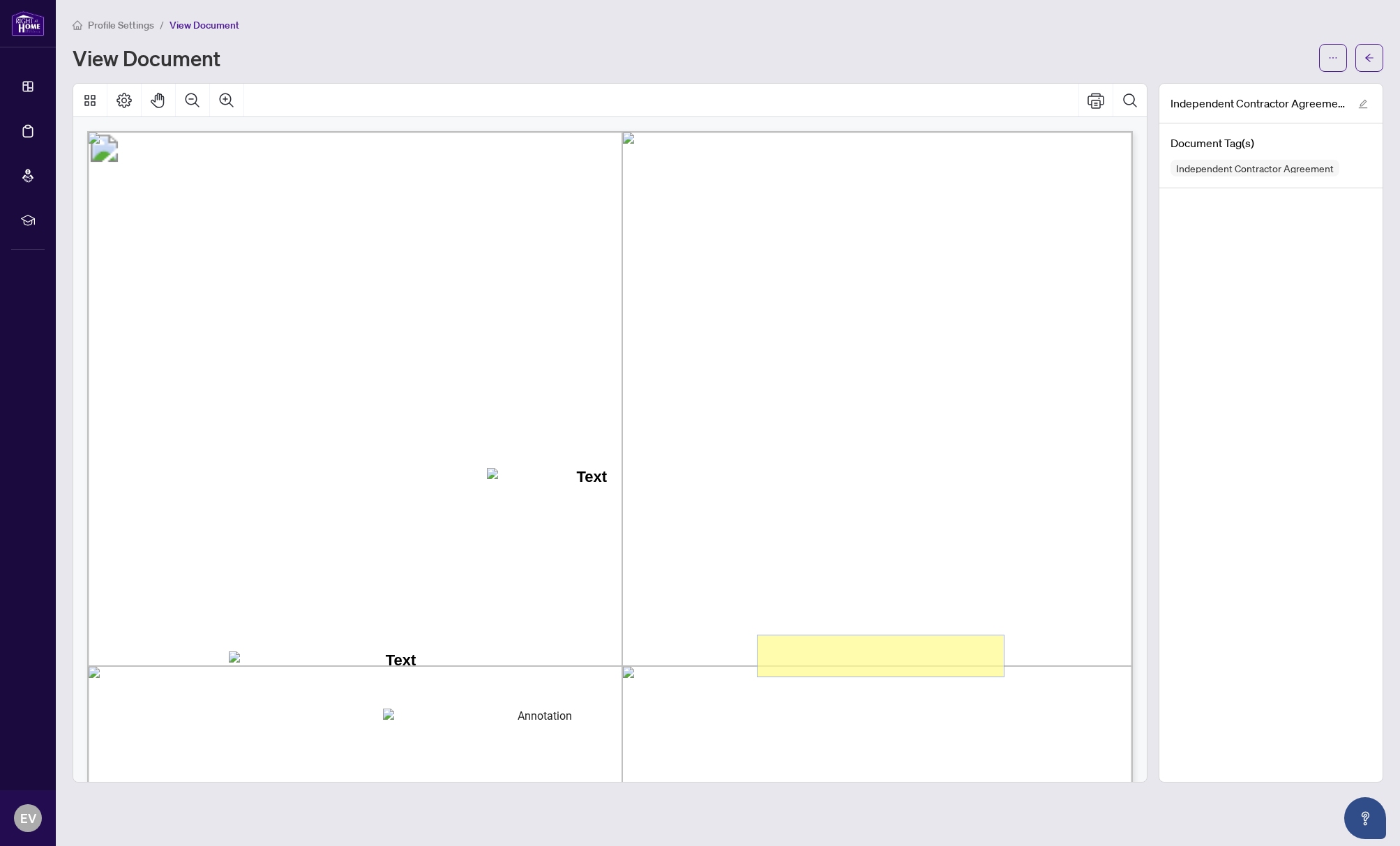
click at [898, 641] on textarea "01K2N7ZVXADQDZS13CP82GTG0Z" at bounding box center [881, 656] width 246 height 41
